Goal: Task Accomplishment & Management: Use online tool/utility

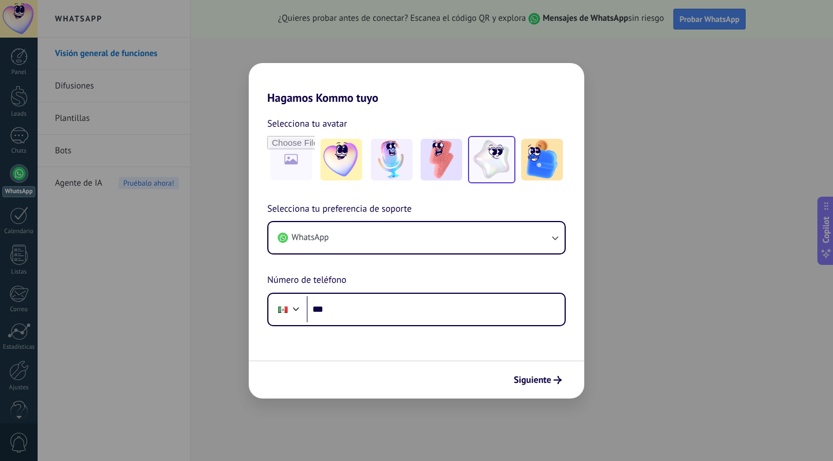
click at [483, 149] on img at bounding box center [492, 160] width 42 height 42
click at [530, 149] on img at bounding box center [542, 160] width 42 height 42
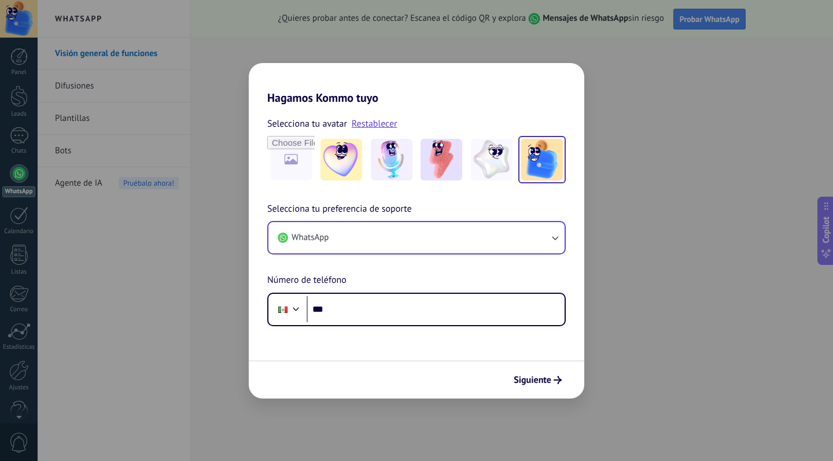
click at [391, 252] on button "WhatsApp" at bounding box center [417, 237] width 296 height 31
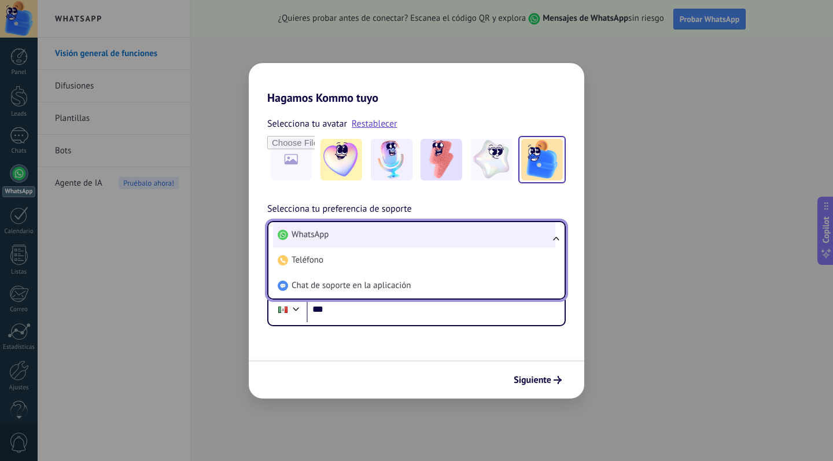
click at [397, 229] on li "WhatsApp" at bounding box center [414, 234] width 282 height 25
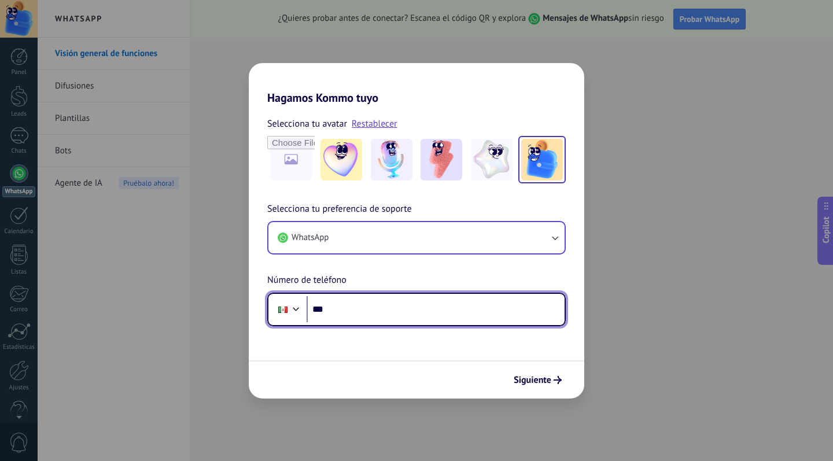
click at [388, 314] on input "***" at bounding box center [436, 309] width 258 height 27
type input "*********"
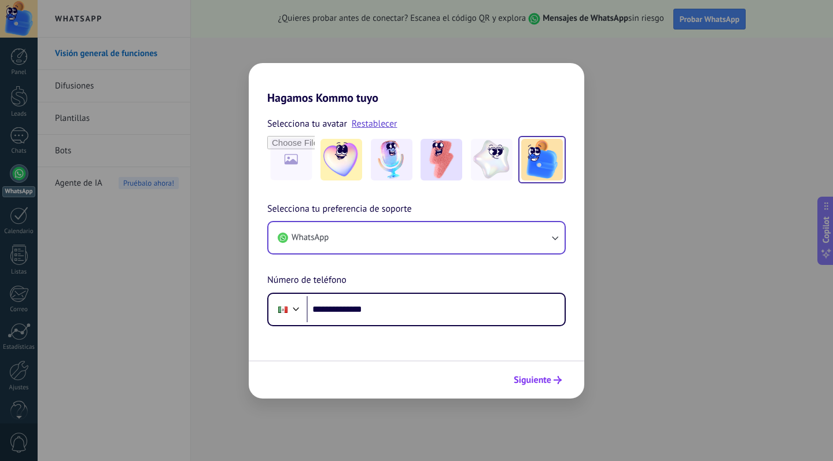
click at [541, 383] on span "Siguiente" at bounding box center [533, 380] width 38 height 8
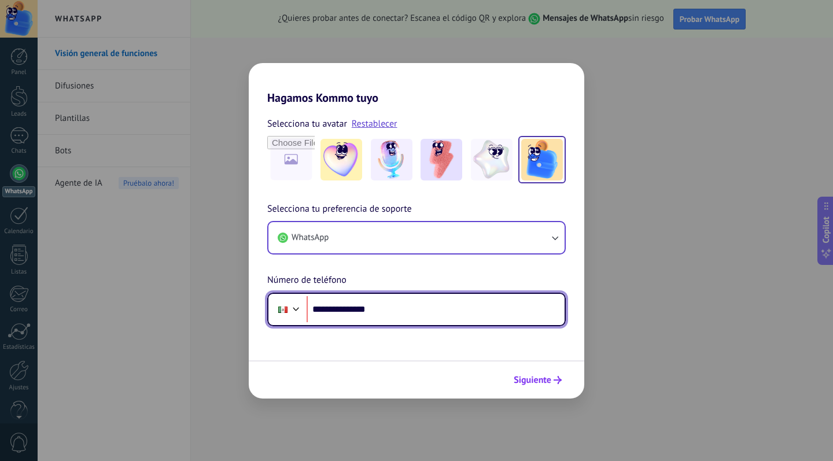
type input "**********"
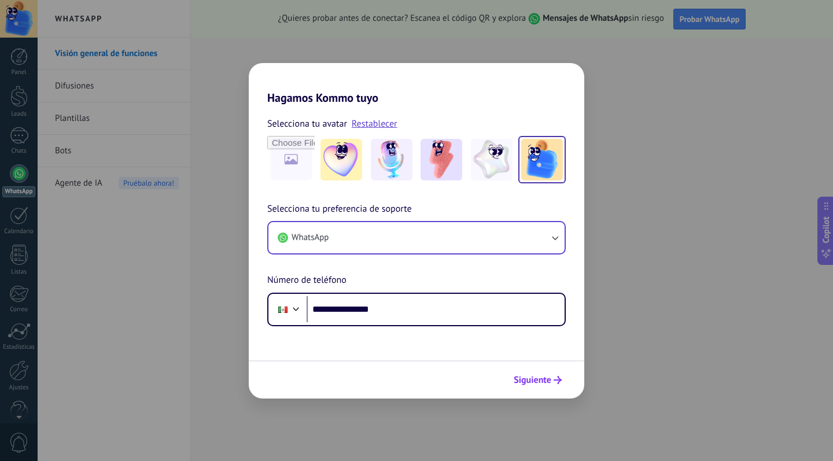
click at [542, 381] on span "Siguiente" at bounding box center [533, 380] width 38 height 8
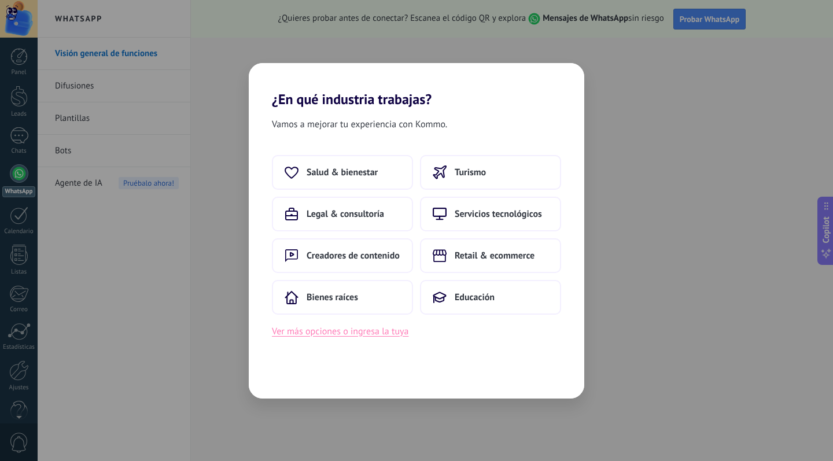
click at [374, 331] on button "Ver más opciones o ingresa la tuya" at bounding box center [340, 331] width 137 height 15
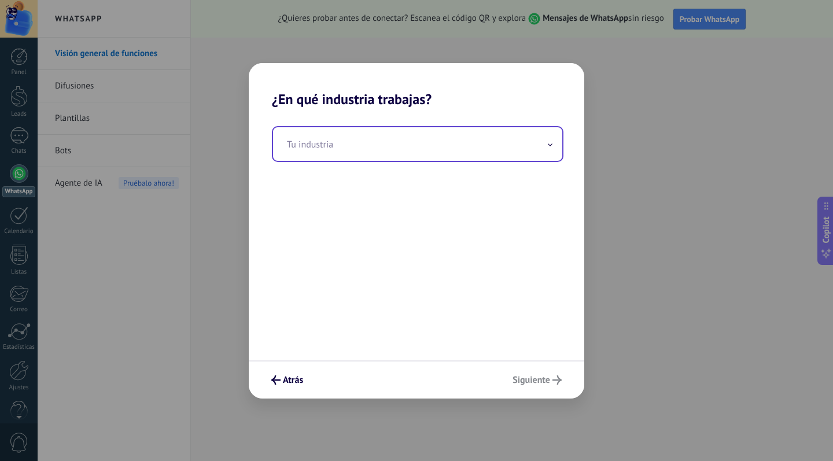
click at [350, 146] on input "text" at bounding box center [417, 144] width 289 height 34
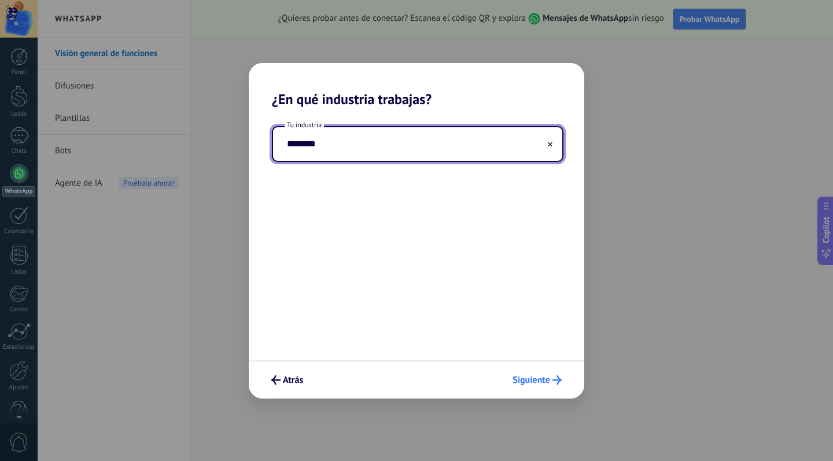
type input "********"
click at [543, 384] on span "Siguiente" at bounding box center [532, 380] width 38 height 8
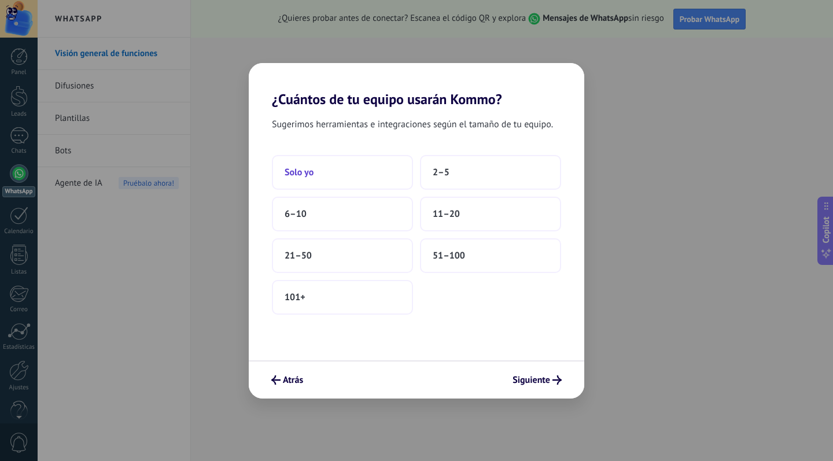
click at [382, 164] on button "Solo yo" at bounding box center [342, 172] width 141 height 35
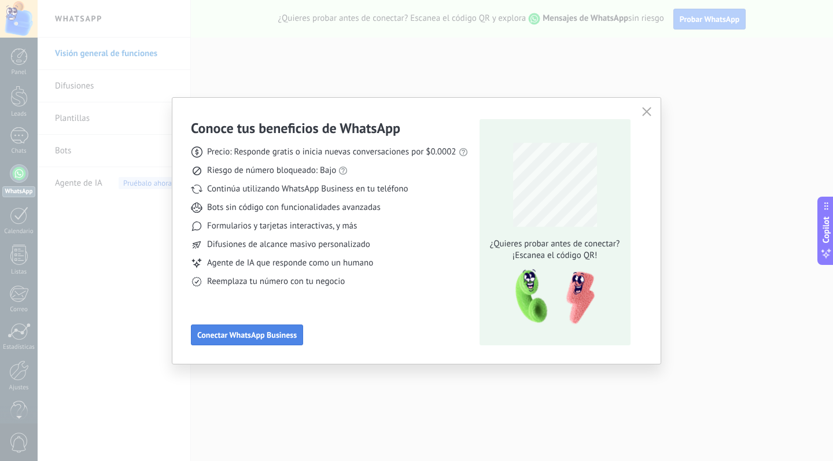
click at [282, 337] on span "Conectar WhatsApp Business" at bounding box center [247, 335] width 100 height 8
click at [282, 337] on body ".abccls-1,.abccls-2{fill-rule:evenodd}.abccls-2{fill:#fff} .abfcls-1{fill:none}…" at bounding box center [416, 230] width 833 height 461
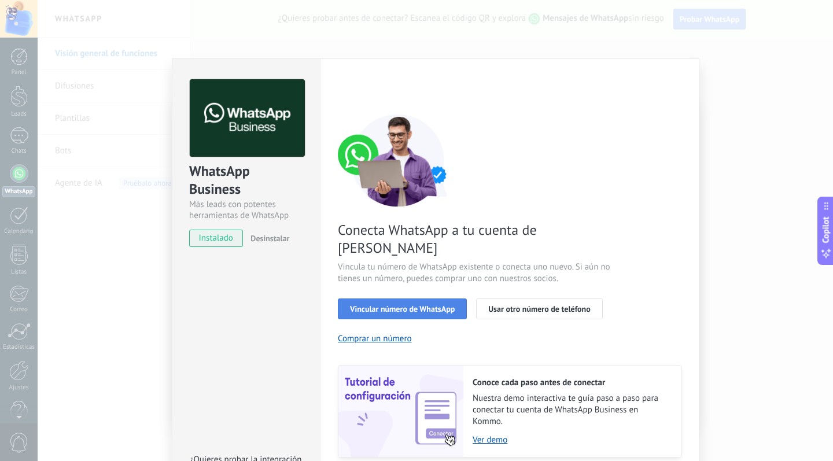
click at [384, 299] on button "Vincular número de WhatsApp" at bounding box center [402, 309] width 129 height 21
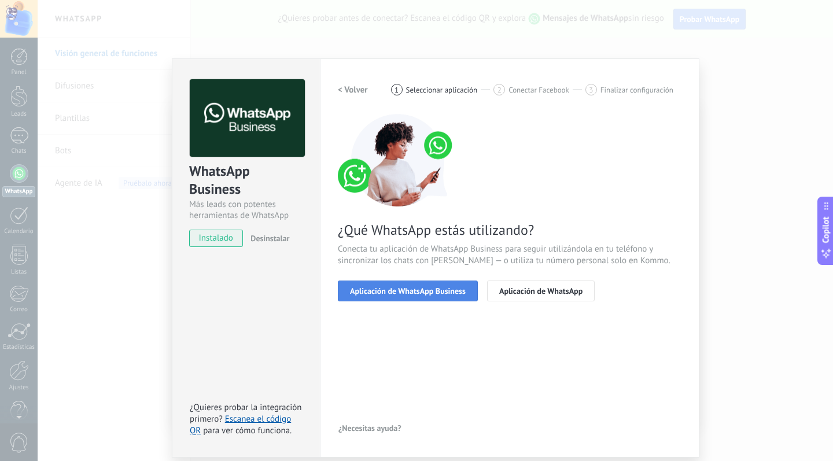
click at [429, 292] on span "Aplicación de WhatsApp Business" at bounding box center [408, 291] width 116 height 8
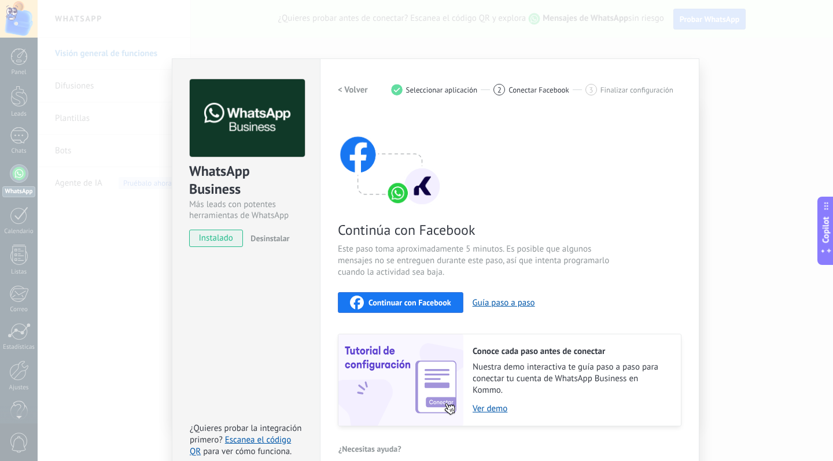
click at [416, 301] on span "Continuar con Facebook" at bounding box center [410, 303] width 83 height 8
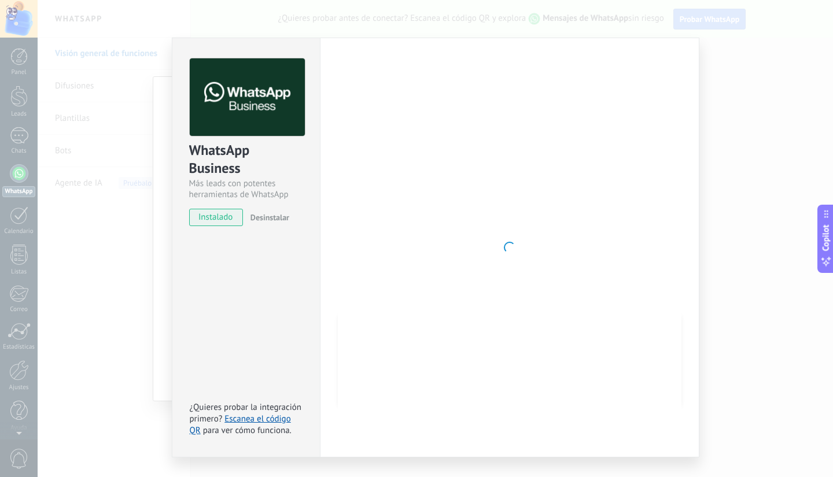
click at [356, 191] on div at bounding box center [510, 247] width 344 height 378
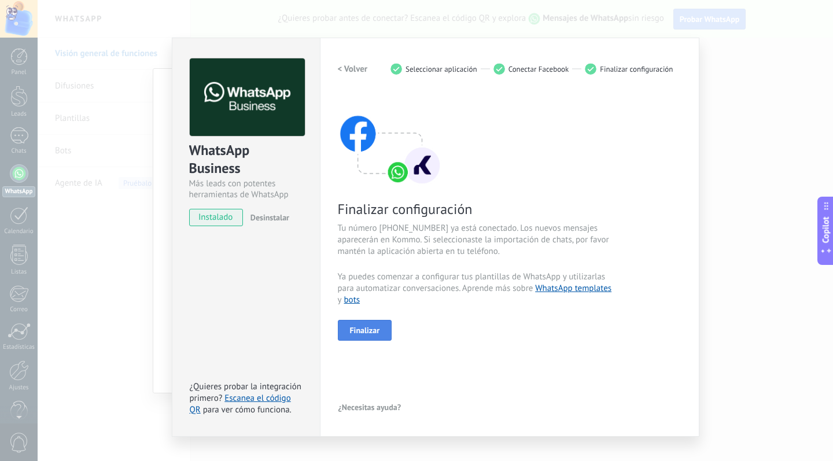
click at [371, 331] on span "Finalizar" at bounding box center [365, 330] width 30 height 8
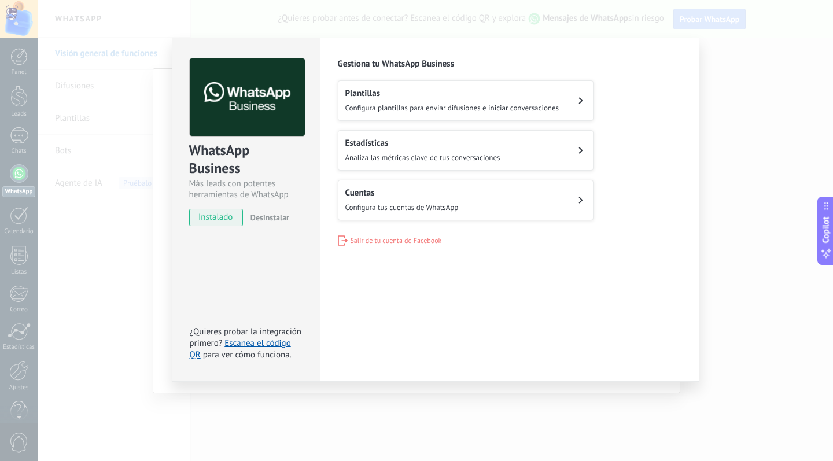
click at [466, 148] on div "Estadísticas Analiza las métricas clave de tus conversaciones" at bounding box center [422, 150] width 155 height 25
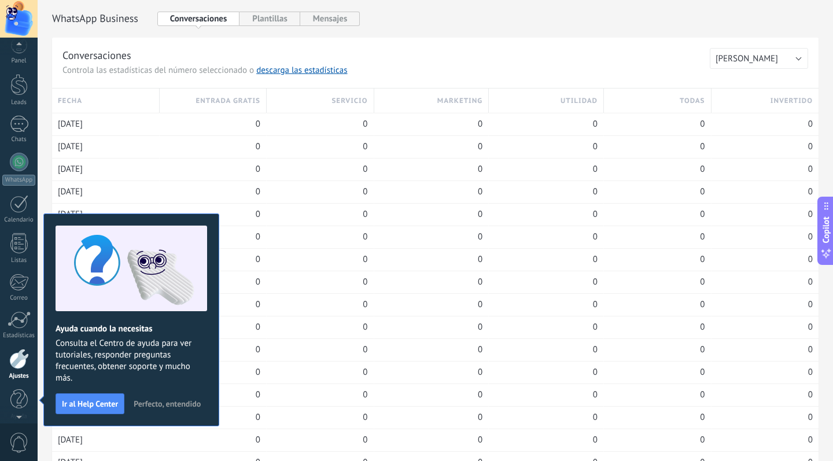
scroll to position [20, 0]
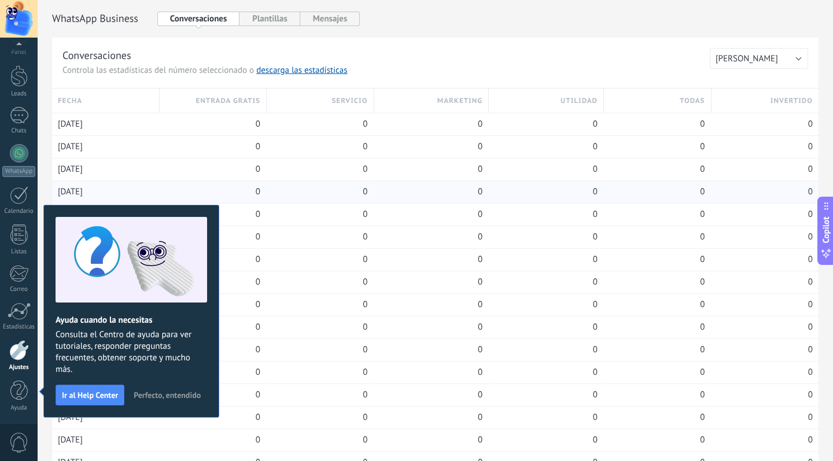
click at [274, 201] on div "0" at bounding box center [320, 192] width 95 height 22
click at [252, 16] on button "Plantillas" at bounding box center [270, 19] width 60 height 14
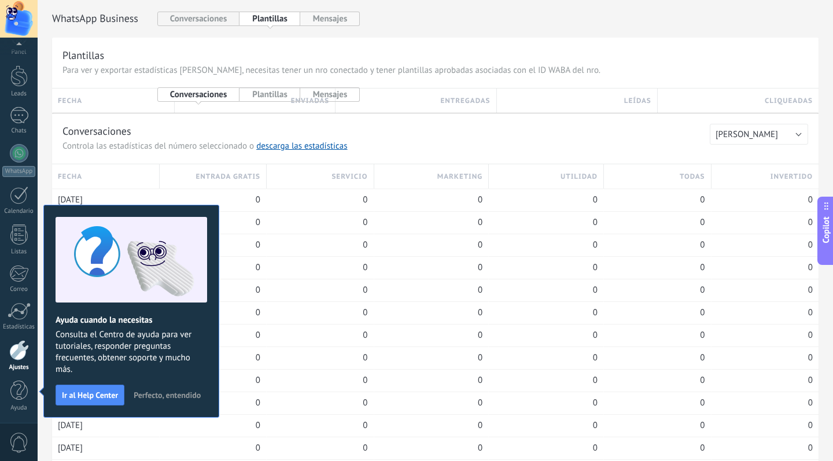
click at [328, 21] on button "Mensajes" at bounding box center [330, 19] width 60 height 14
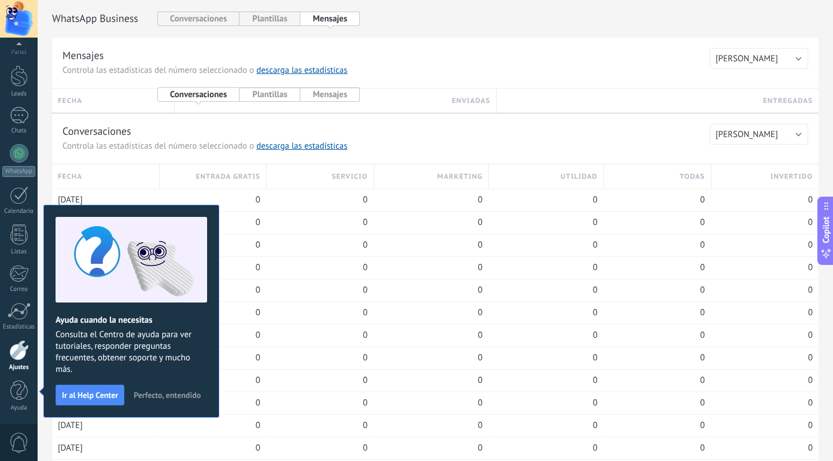
click at [164, 392] on span "Perfecto, entendido" at bounding box center [167, 395] width 67 height 8
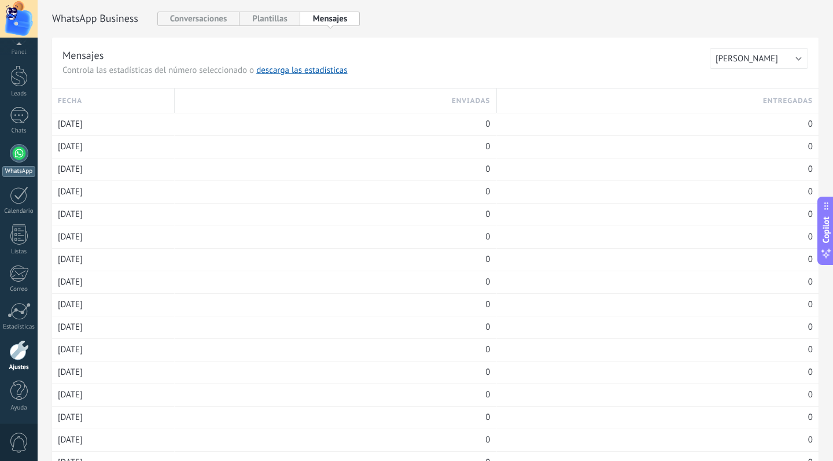
click at [17, 157] on div at bounding box center [19, 153] width 19 height 19
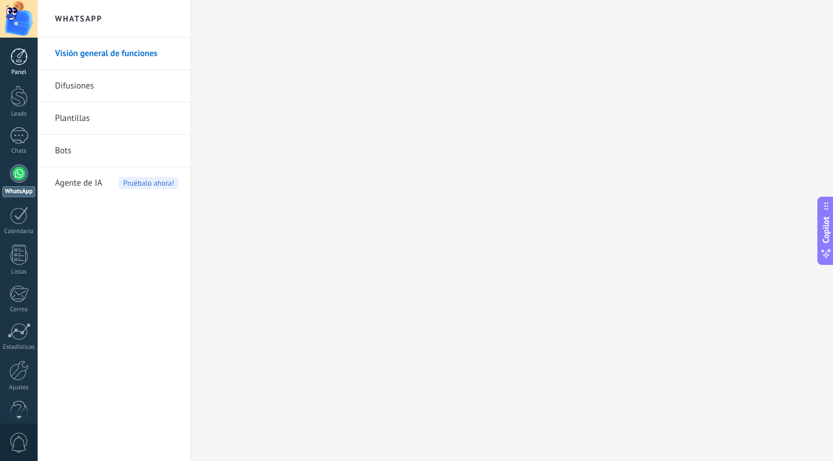
click at [10, 55] on div at bounding box center [18, 56] width 17 height 17
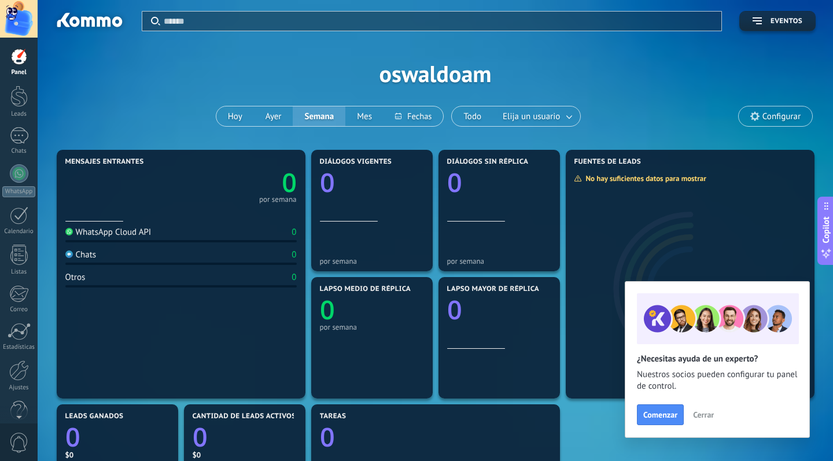
click at [701, 417] on span "Cerrar" at bounding box center [703, 415] width 21 height 8
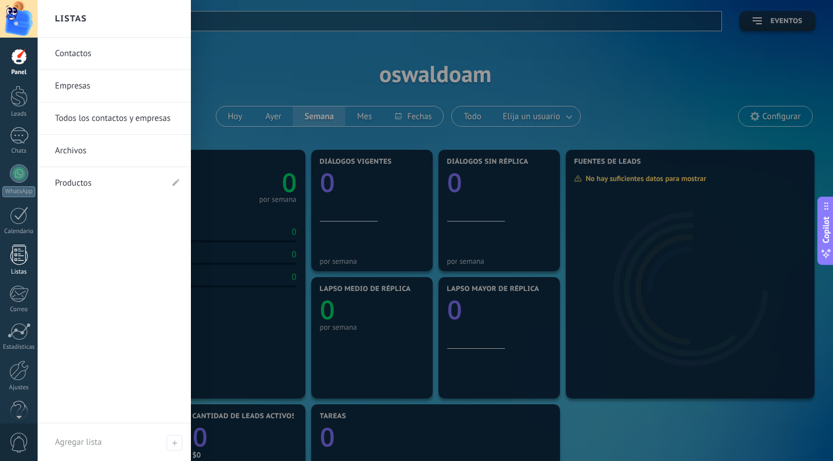
click at [19, 267] on link "Listas" at bounding box center [19, 260] width 38 height 31
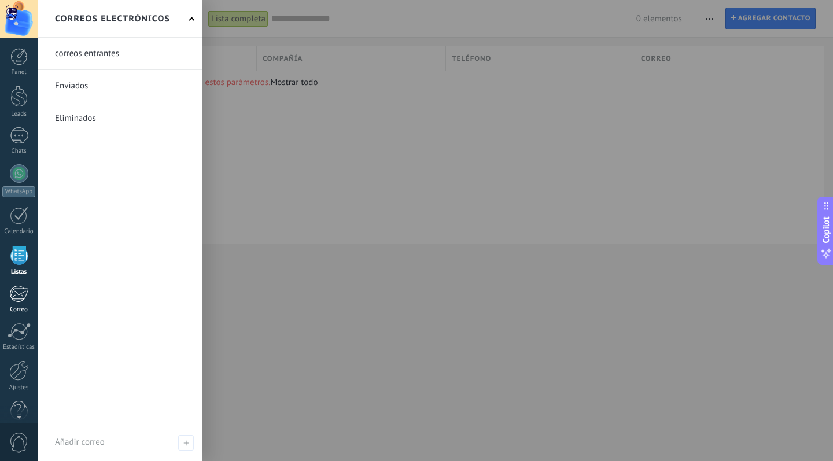
click at [13, 312] on div "Correo" at bounding box center [19, 310] width 34 height 8
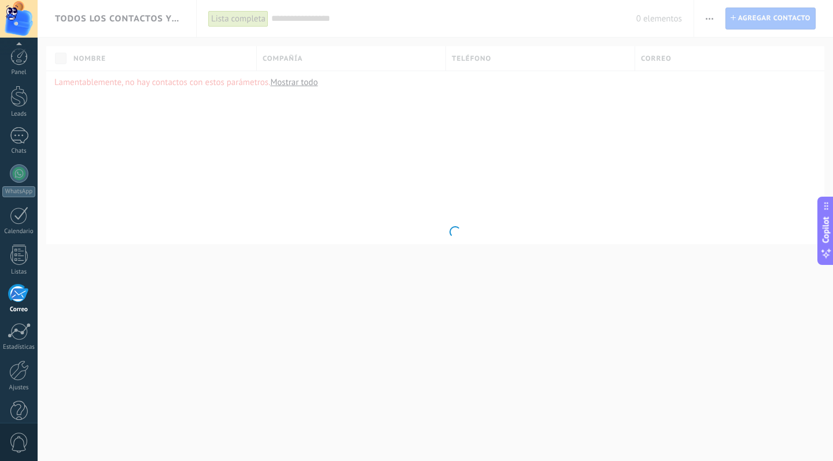
scroll to position [20, 0]
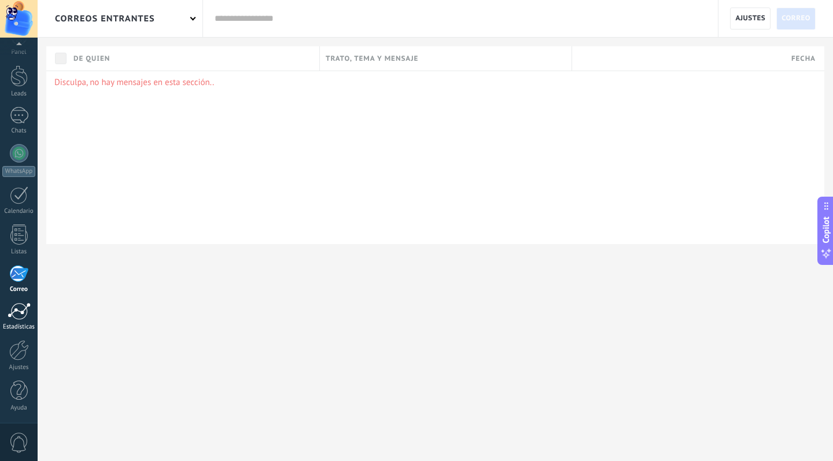
click at [17, 315] on div at bounding box center [19, 311] width 23 height 17
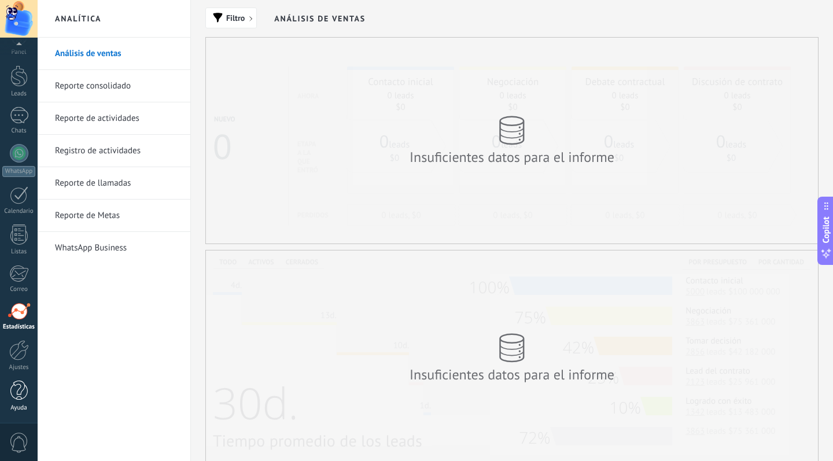
click at [15, 389] on div at bounding box center [18, 391] width 17 height 20
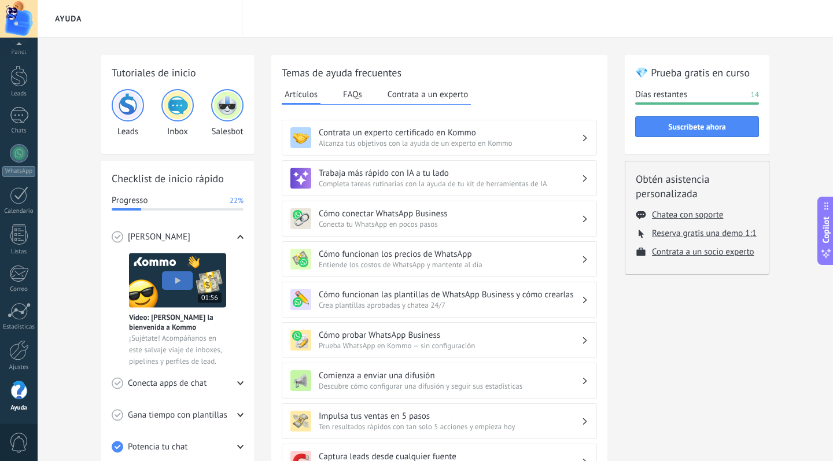
click at [362, 307] on span "Crea plantillas aprobadas y chatea 24/7" at bounding box center [450, 305] width 263 height 10
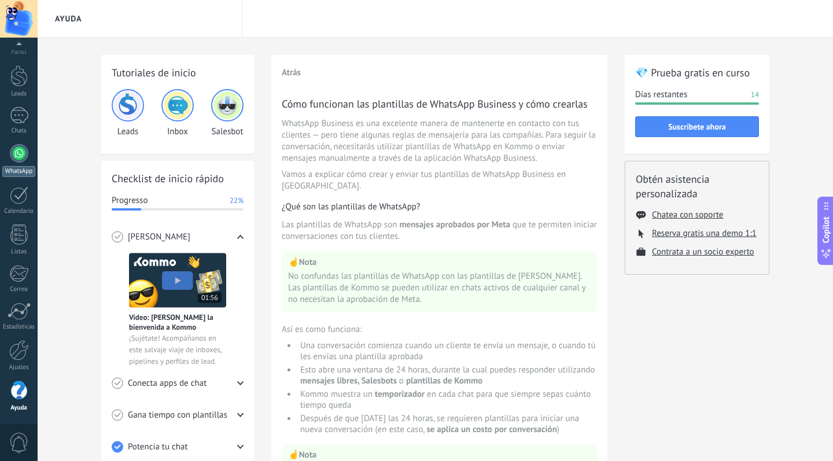
click at [22, 161] on div at bounding box center [19, 153] width 19 height 19
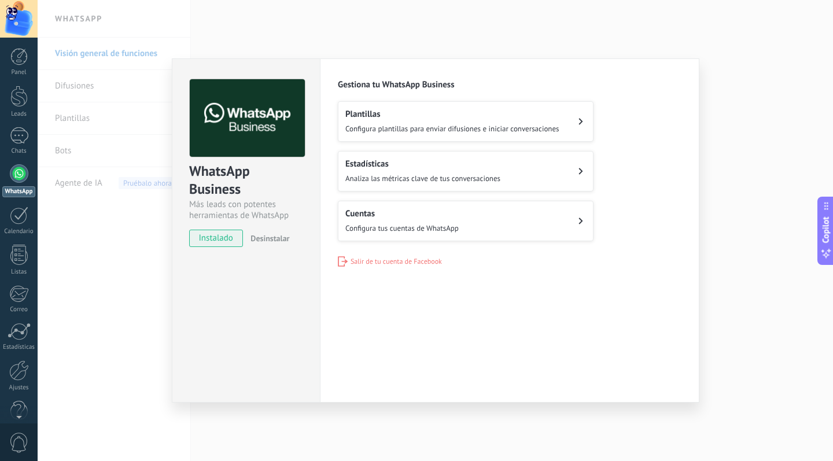
click at [414, 170] on div "Estadísticas Analiza las métricas clave de tus conversaciones" at bounding box center [422, 171] width 155 height 25
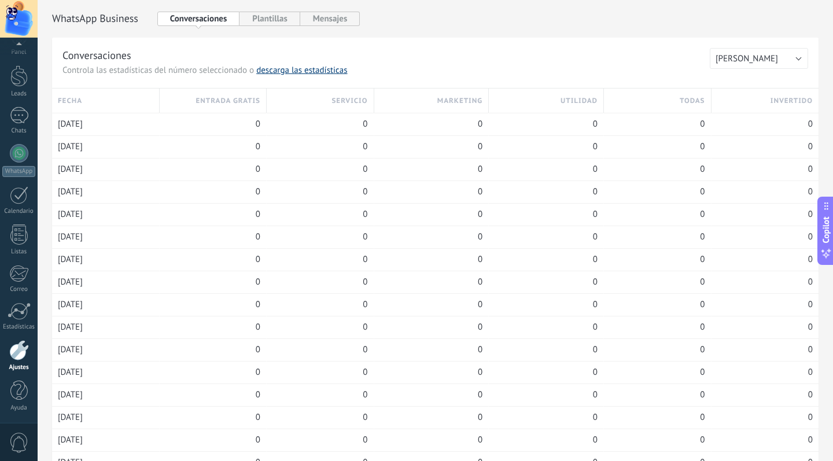
click at [293, 71] on link "descarga las estadísticas" at bounding box center [301, 70] width 91 height 11
click at [284, 20] on button "Plantillas" at bounding box center [270, 19] width 60 height 14
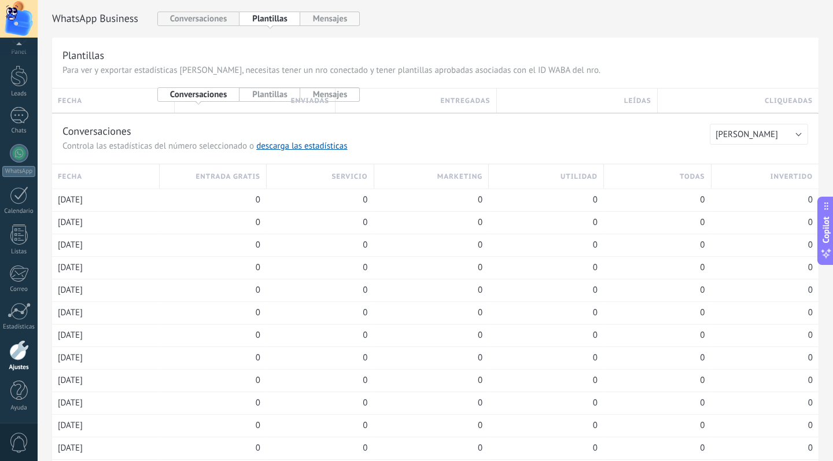
click at [327, 20] on button "Mensajes" at bounding box center [330, 19] width 60 height 14
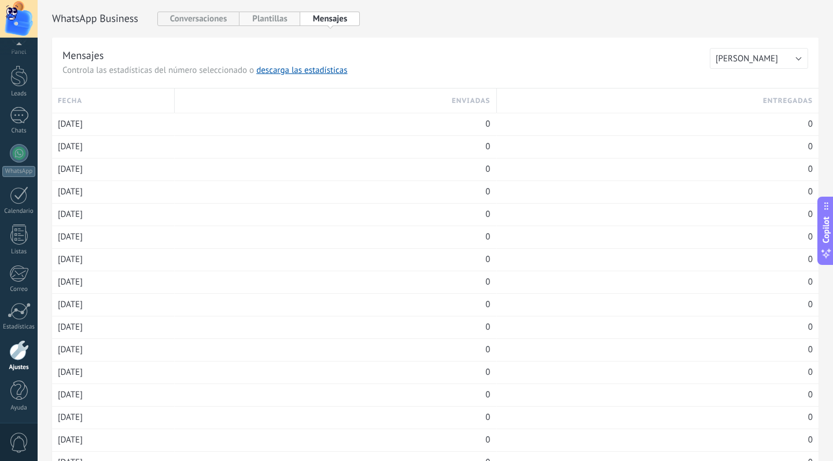
click at [278, 22] on button "Plantillas" at bounding box center [270, 19] width 60 height 14
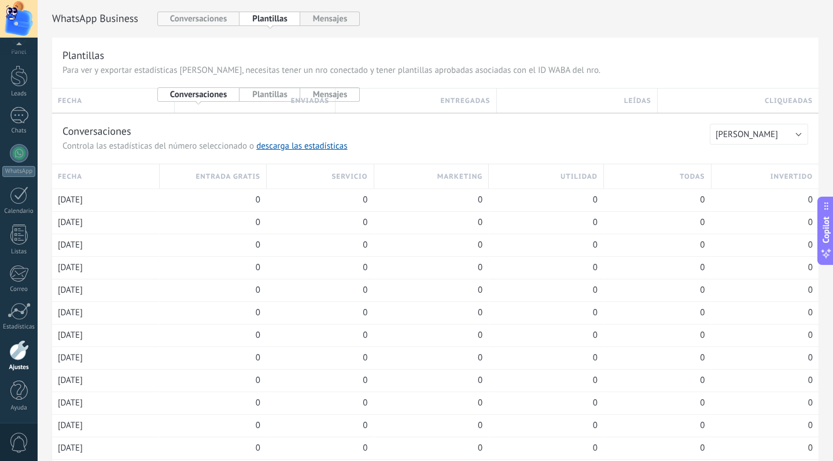
click at [230, 25] on button "Conversaciones" at bounding box center [198, 19] width 83 height 14
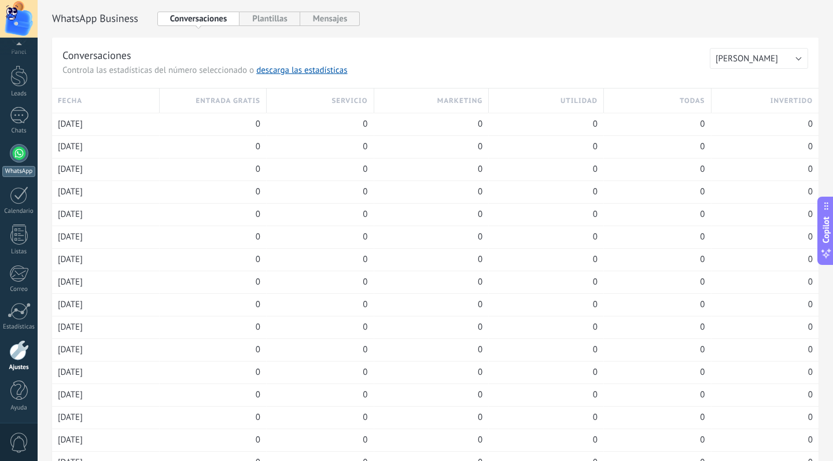
click at [17, 152] on div at bounding box center [19, 153] width 19 height 19
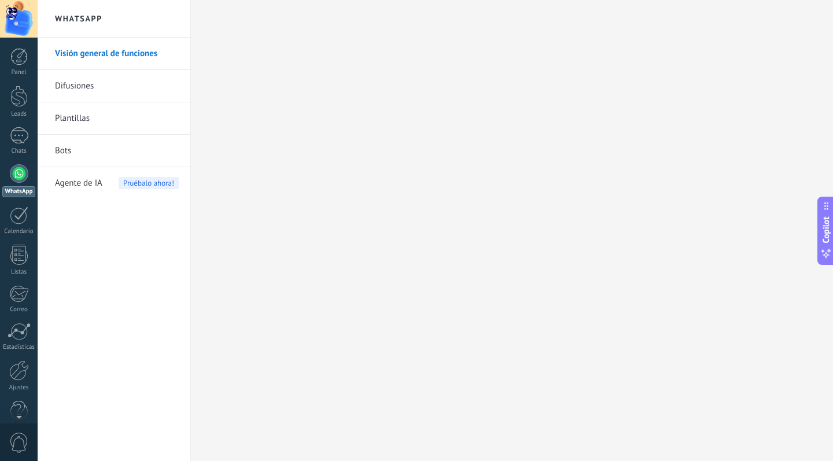
click at [83, 192] on span "Agente de IA" at bounding box center [78, 183] width 47 height 32
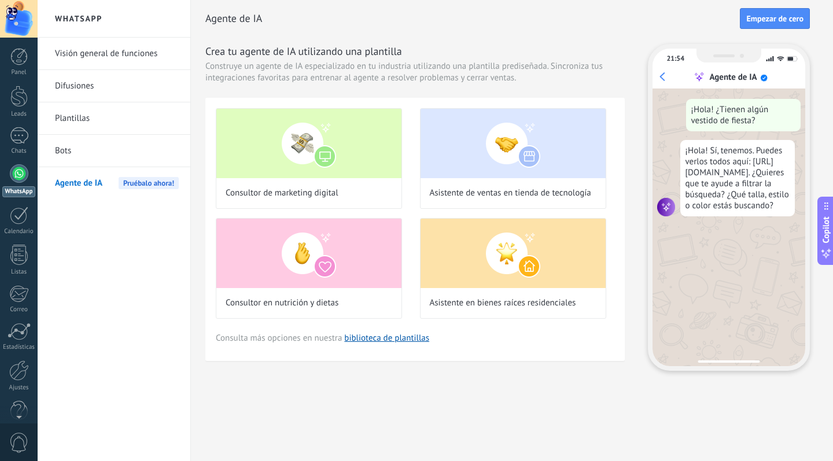
click at [131, 159] on link "Bots" at bounding box center [117, 151] width 124 height 32
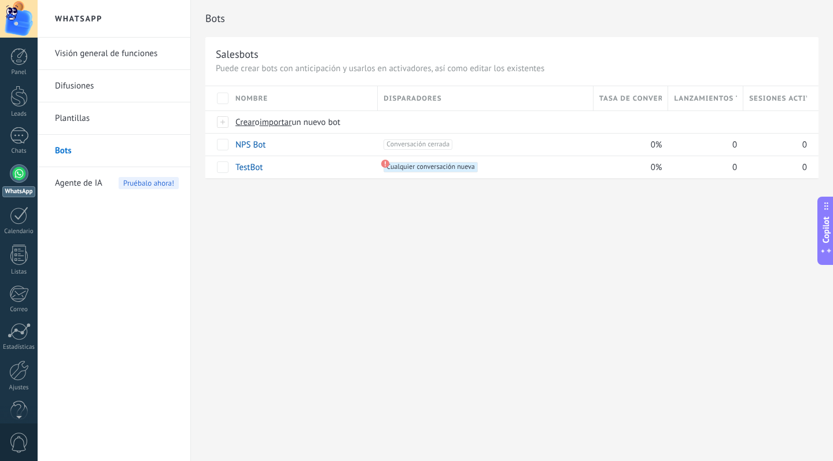
click at [106, 126] on link "Plantillas" at bounding box center [117, 118] width 124 height 32
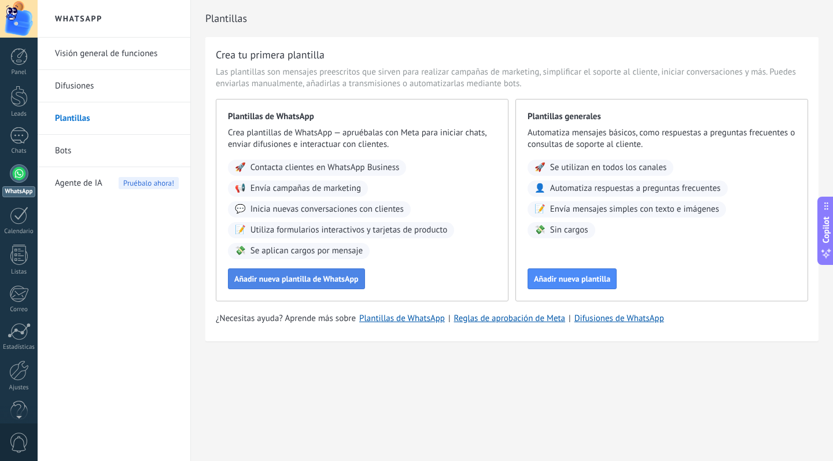
click at [297, 285] on button "Añadir nueva plantilla de WhatsApp" at bounding box center [296, 279] width 137 height 21
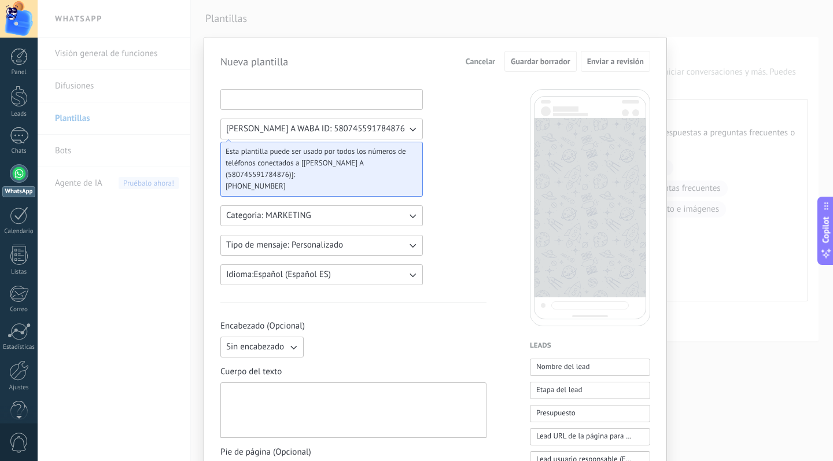
click at [301, 104] on input at bounding box center [321, 99] width 201 height 19
type input "******"
click at [403, 285] on button "Idioma: Español (Español ES)" at bounding box center [321, 274] width 203 height 21
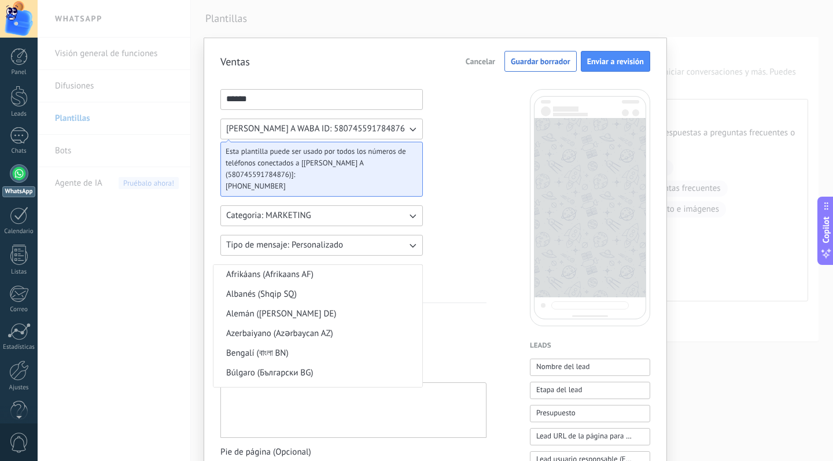
scroll to position [283, 0]
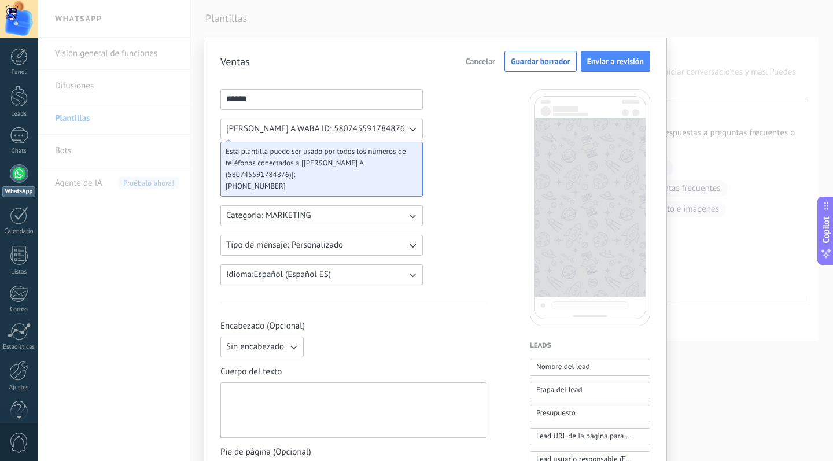
scroll to position [0, 0]
click at [332, 145] on div "Esta plantilla puede ser usado por todos los números de teléfonos conectados a …" at bounding box center [321, 169] width 203 height 55
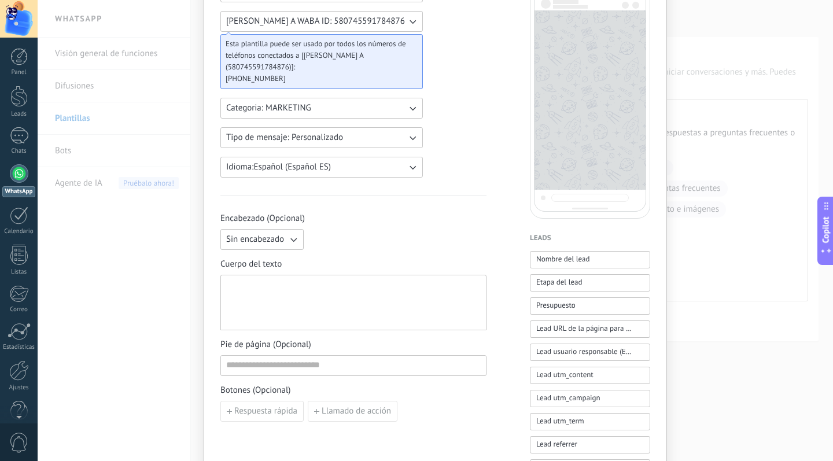
scroll to position [108, 0]
click at [266, 230] on button "Sin encabezado" at bounding box center [261, 239] width 83 height 21
click at [265, 260] on li "Texto" at bounding box center [259, 259] width 90 height 20
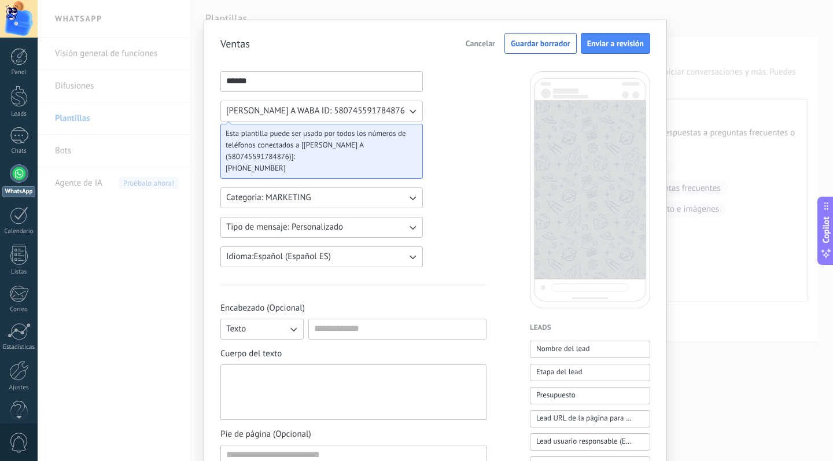
scroll to position [0, 0]
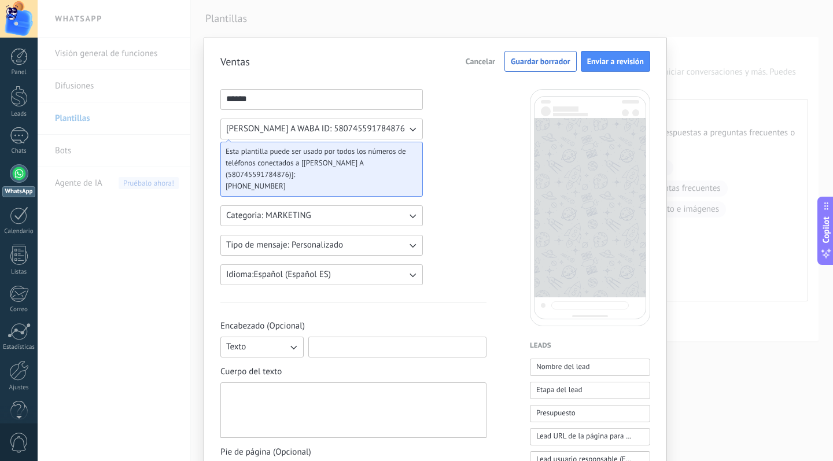
click at [347, 343] on input at bounding box center [397, 346] width 177 height 19
type input "****"
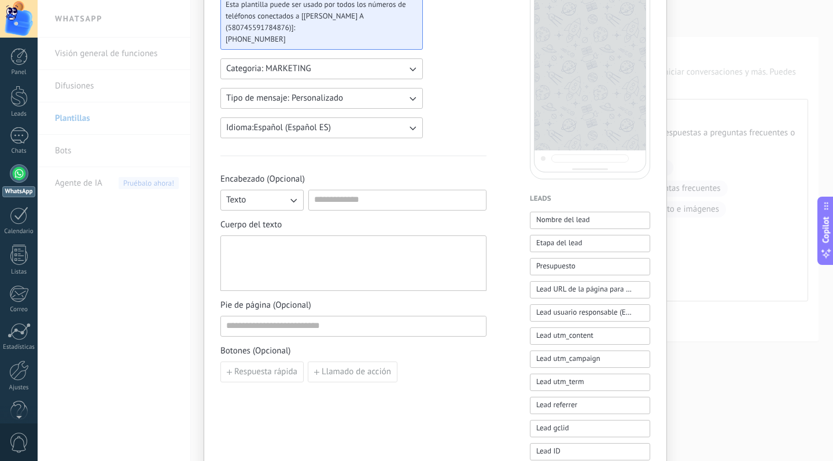
click at [403, 262] on div at bounding box center [353, 264] width 255 height 46
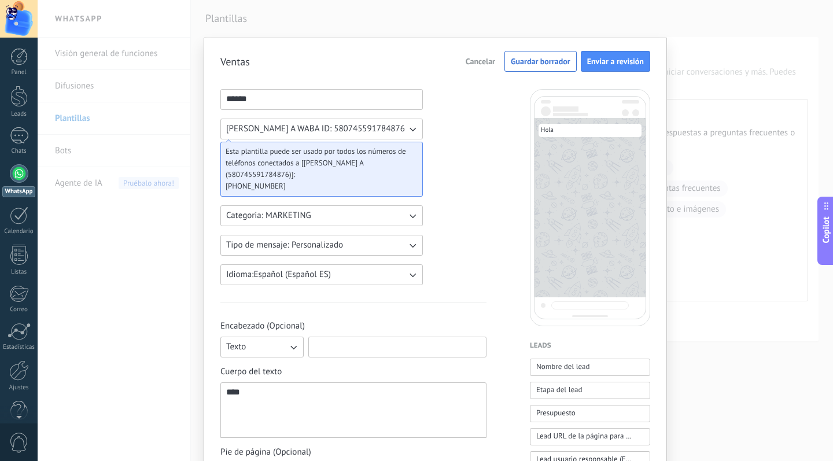
click at [367, 350] on input at bounding box center [397, 346] width 177 height 19
type input "*"
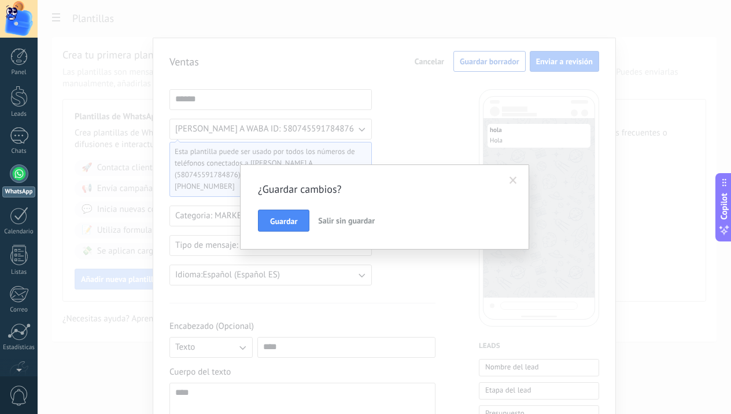
type input "****"
click at [351, 228] on button "Salir sin guardar" at bounding box center [347, 220] width 66 height 22
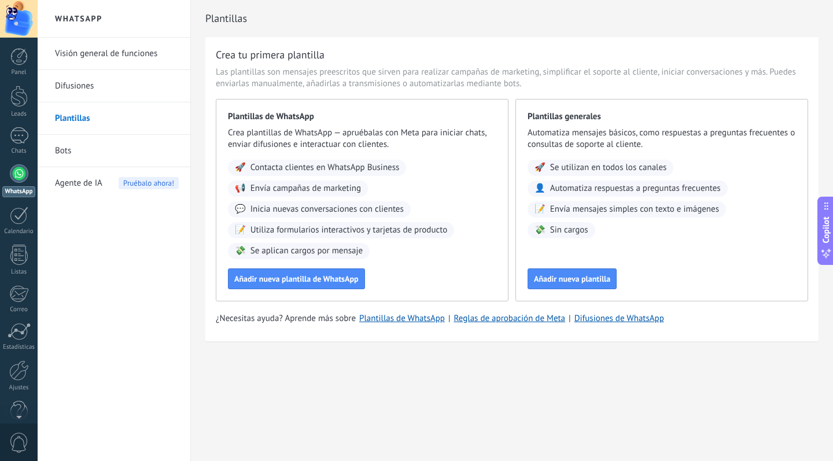
click at [82, 91] on link "Difusiones" at bounding box center [117, 86] width 124 height 32
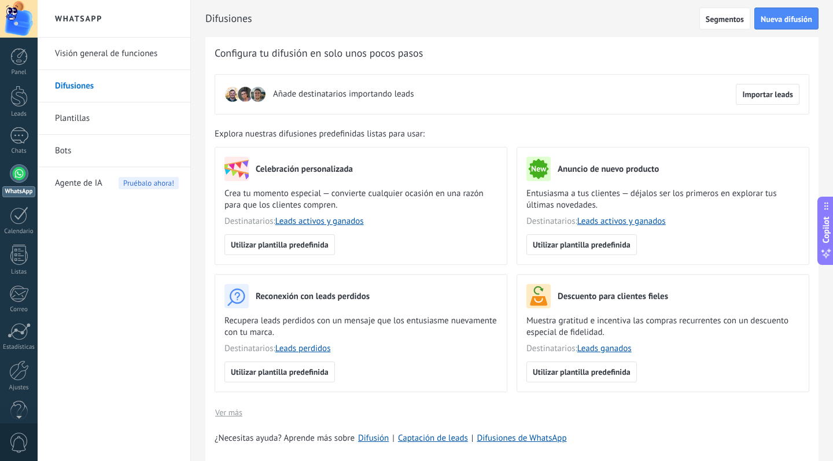
click at [119, 57] on link "Visión general de funciones" at bounding box center [117, 54] width 124 height 32
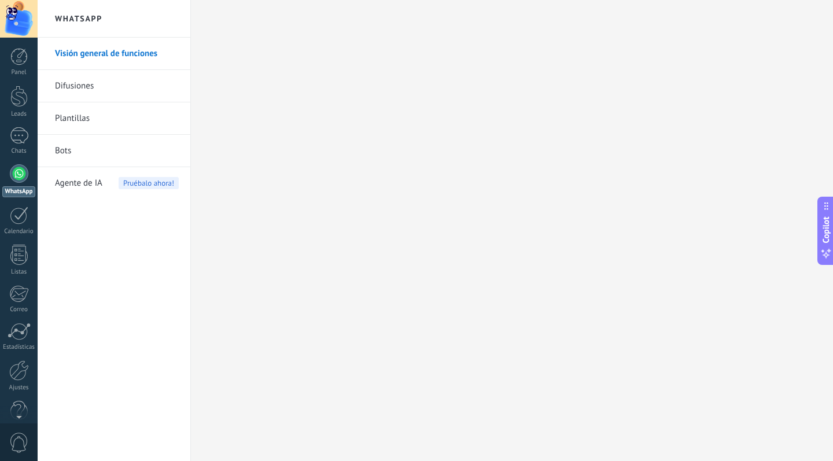
click at [95, 189] on span "Agente de IA" at bounding box center [78, 183] width 47 height 32
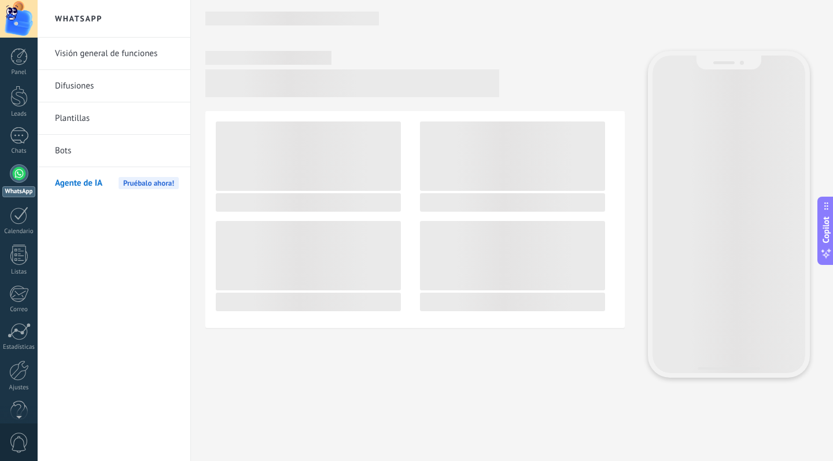
click at [73, 155] on link "Bots" at bounding box center [117, 151] width 124 height 32
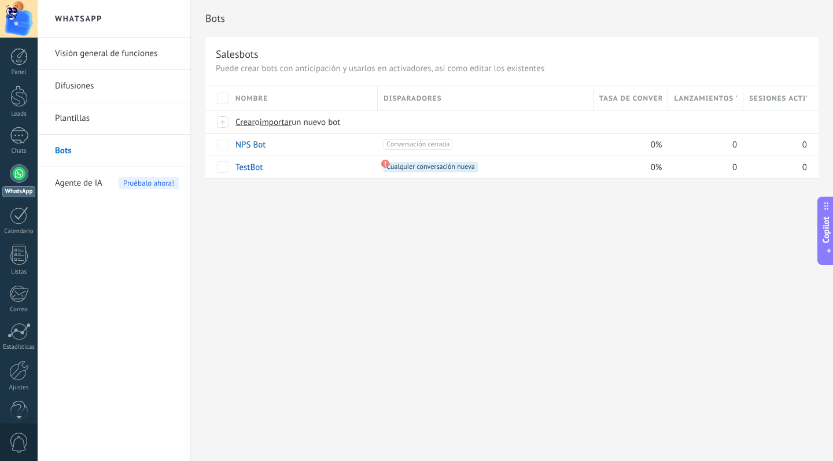
click at [119, 179] on span "Pruébalo ahora!" at bounding box center [149, 183] width 60 height 12
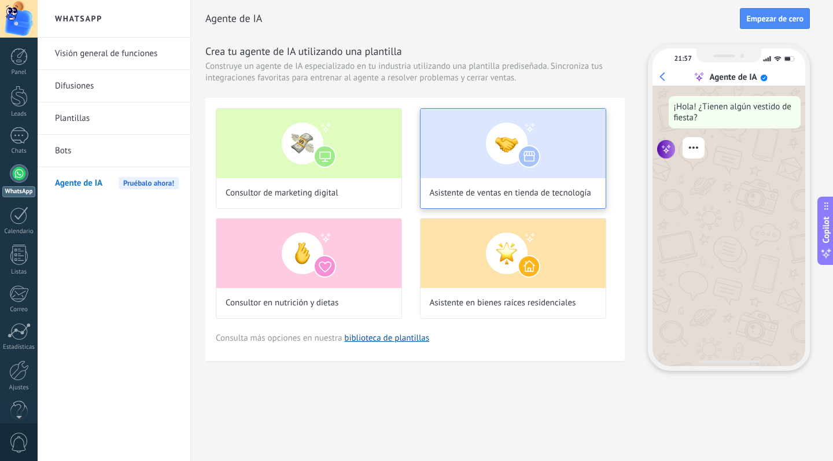
click at [525, 192] on span "Asistente de ventas en tienda de tecnología" at bounding box center [510, 193] width 161 height 12
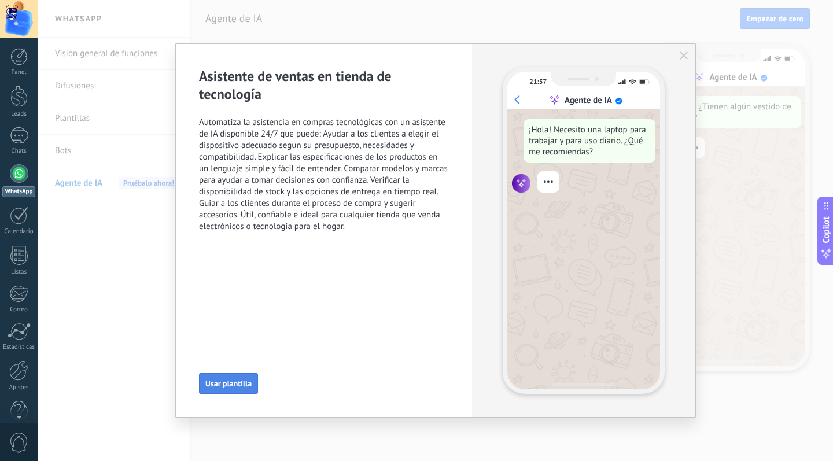
click at [232, 384] on span "Usar plantilla" at bounding box center [228, 384] width 46 height 8
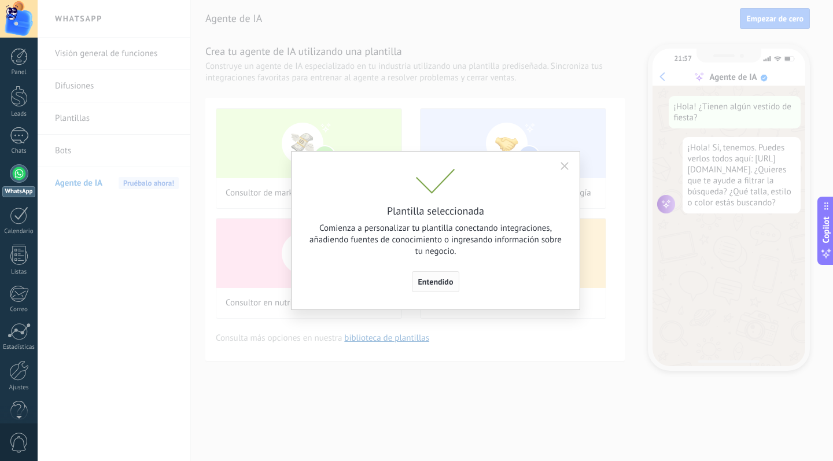
click at [422, 282] on span "Entendido" at bounding box center [435, 282] width 35 height 8
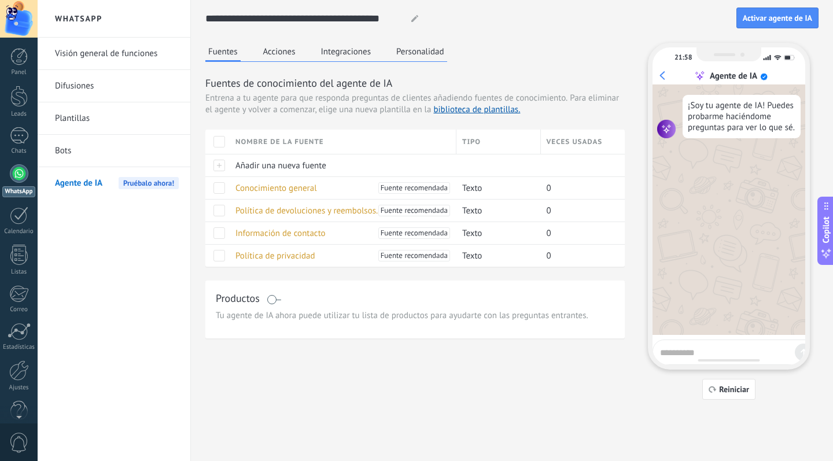
click at [24, 22] on div at bounding box center [19, 19] width 38 height 38
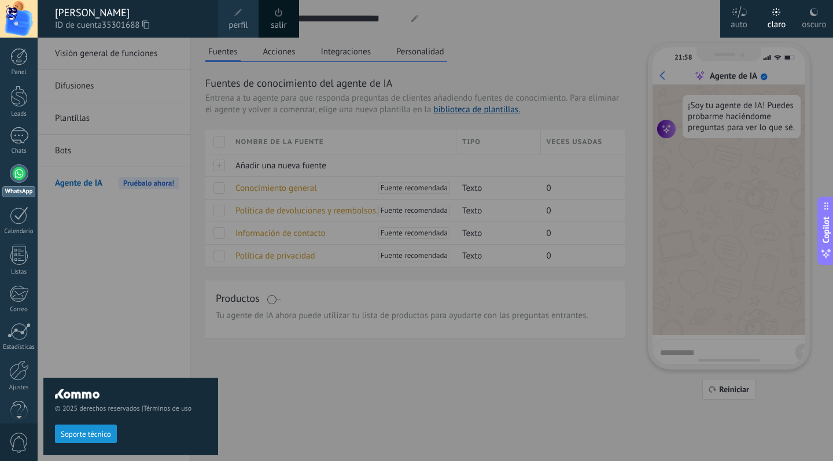
click at [829, 20] on label "oscuro" at bounding box center [815, 19] width 38 height 38
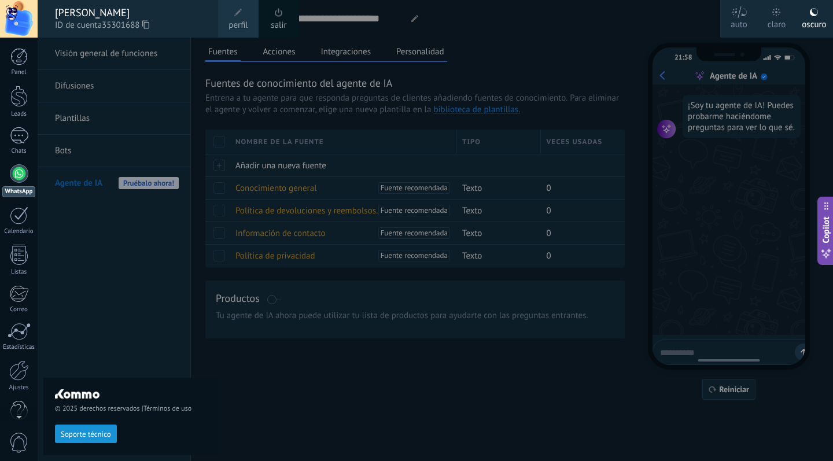
click at [409, 79] on div at bounding box center [454, 230] width 833 height 461
